Goal: Task Accomplishment & Management: Manage account settings

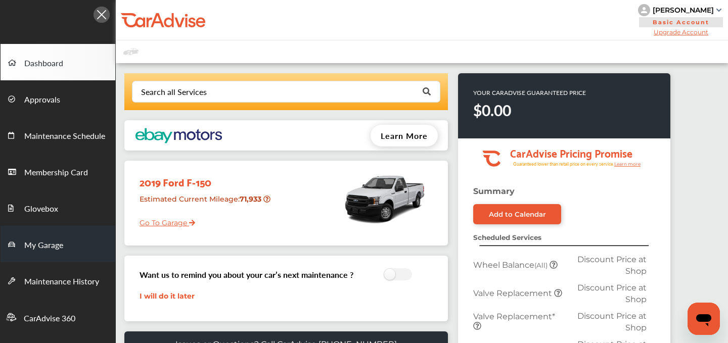
click at [40, 246] on span "My Garage" at bounding box center [43, 245] width 39 height 13
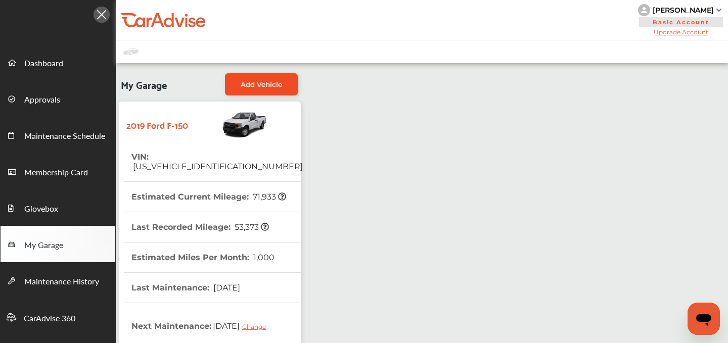
click at [264, 83] on span "Add Vehicle" at bounding box center [261, 84] width 41 height 8
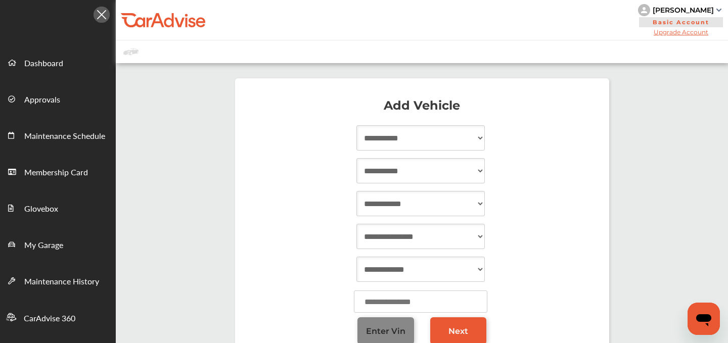
click at [378, 327] on span "Enter Vin" at bounding box center [385, 332] width 39 height 10
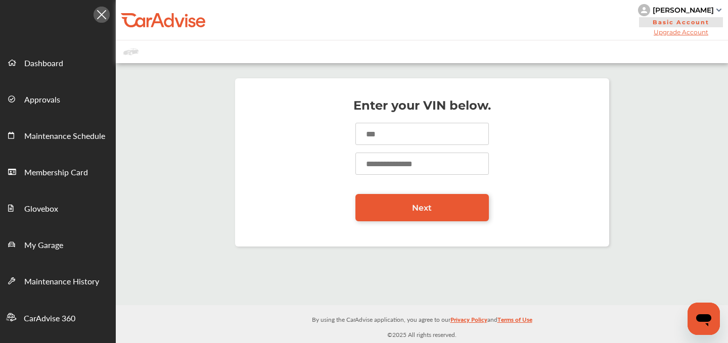
click at [423, 130] on input at bounding box center [421, 134] width 133 height 22
type input "**********"
click at [392, 160] on input "number" at bounding box center [421, 164] width 133 height 22
type input "*****"
click at [414, 210] on span "Next" at bounding box center [422, 208] width 20 height 10
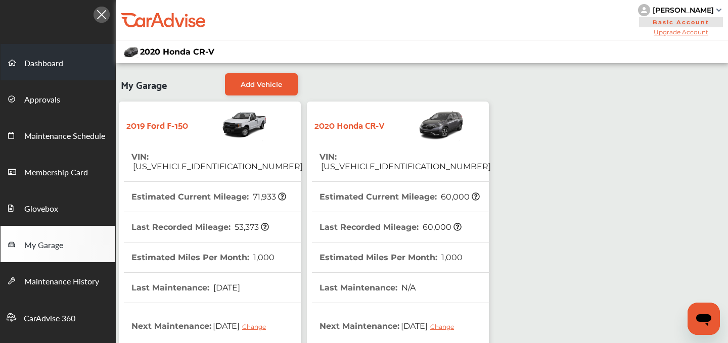
click at [43, 66] on span "Dashboard" at bounding box center [43, 63] width 39 height 13
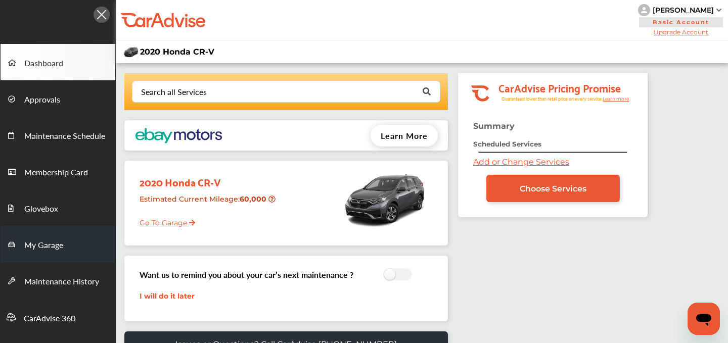
click at [51, 247] on span "My Garage" at bounding box center [43, 245] width 39 height 13
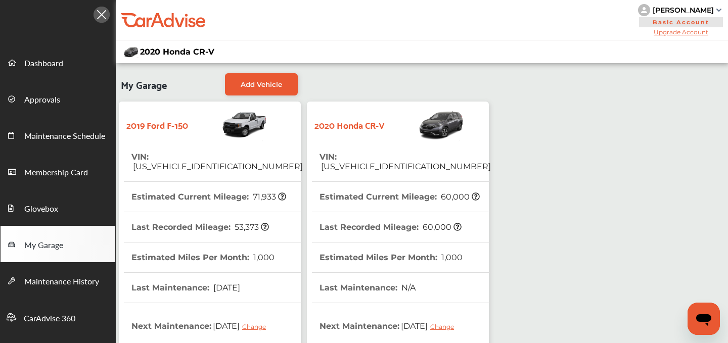
click at [363, 162] on span "[US_VEHICLE_IDENTIFICATION_NUMBER]" at bounding box center [405, 167] width 171 height 10
copy span "[US_VEHICLE_IDENTIFICATION_NUMBER]"
